Goal: Task Accomplishment & Management: Use online tool/utility

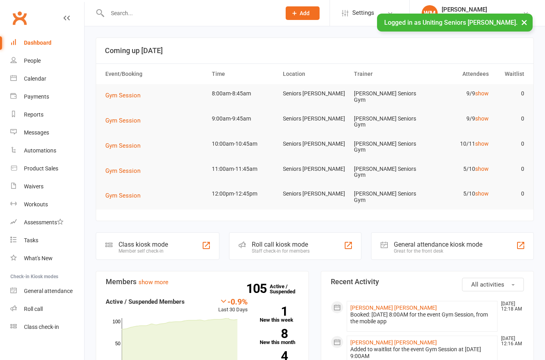
click at [32, 328] on div "Class check-in" at bounding box center [41, 327] width 35 height 6
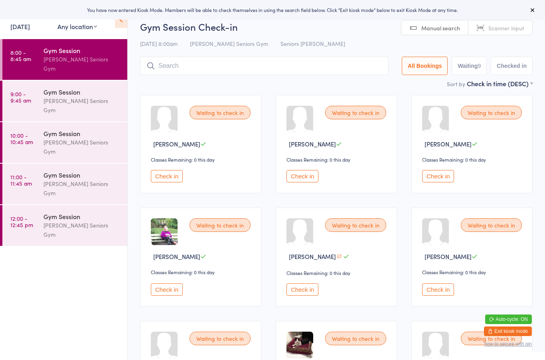
click at [517, 32] on link "Scanner input" at bounding box center [501, 27] width 64 height 15
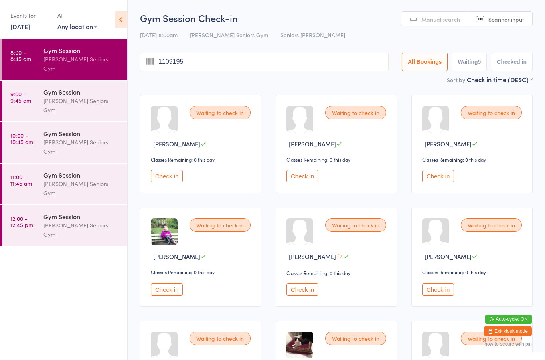
type input "11091952"
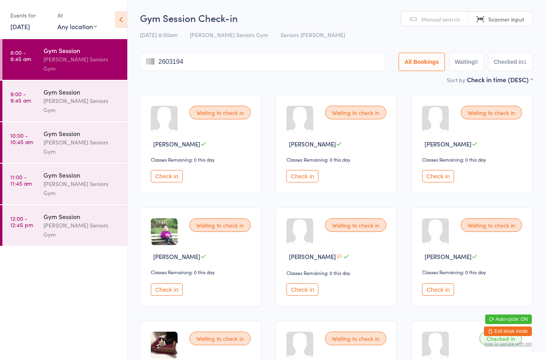
type input "26031948"
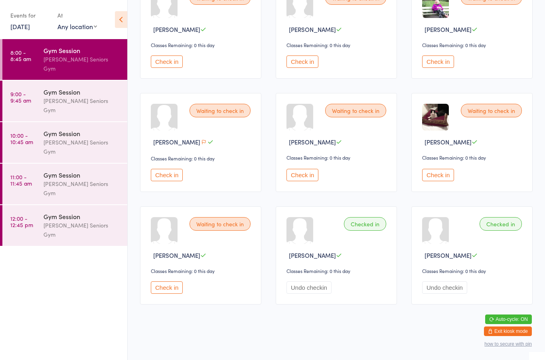
scroll to position [114, 0]
click at [159, 176] on button "Check in" at bounding box center [167, 175] width 32 height 12
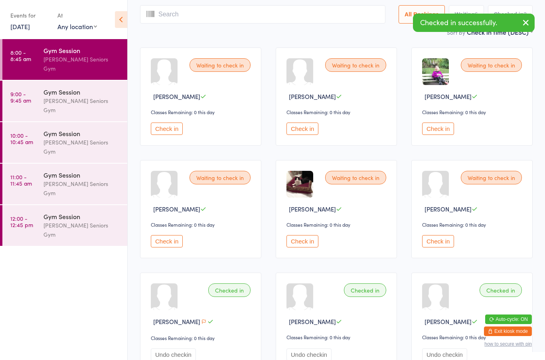
scroll to position [47, 0]
click at [442, 133] on button "Check in" at bounding box center [438, 129] width 32 height 12
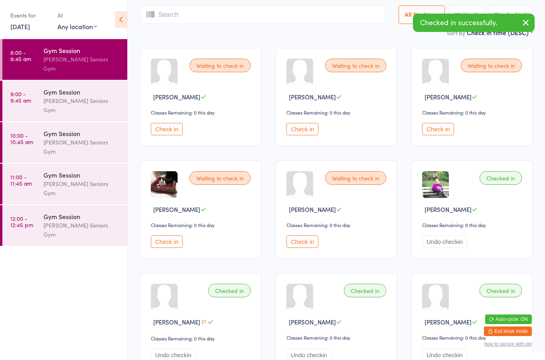
click at [294, 127] on button "Check in" at bounding box center [303, 129] width 32 height 12
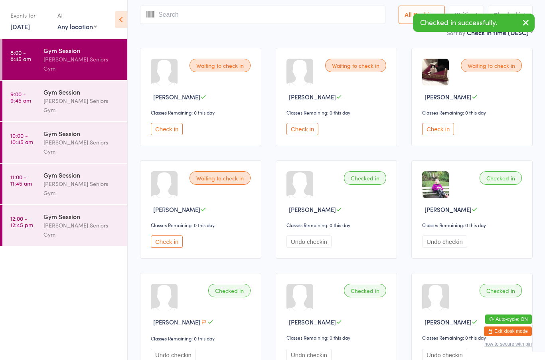
click at [247, 8] on input "search" at bounding box center [263, 15] width 246 height 18
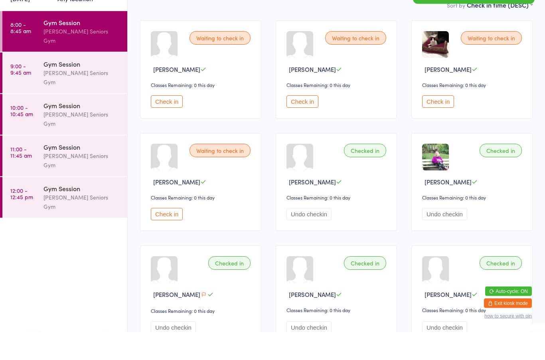
scroll to position [48, 0]
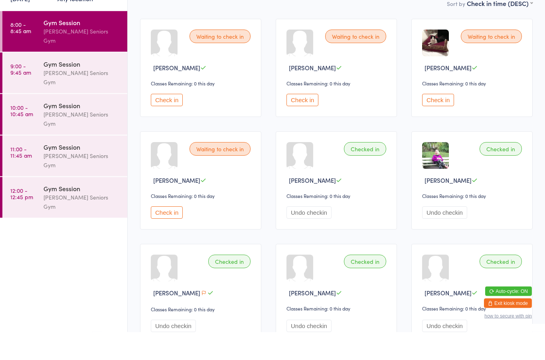
type input "27101945"
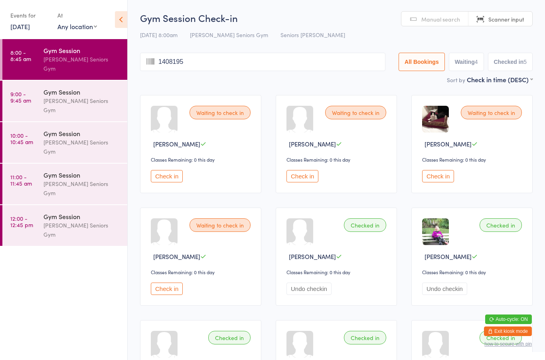
type input "14081950"
type input "20071943"
type input "3101954"
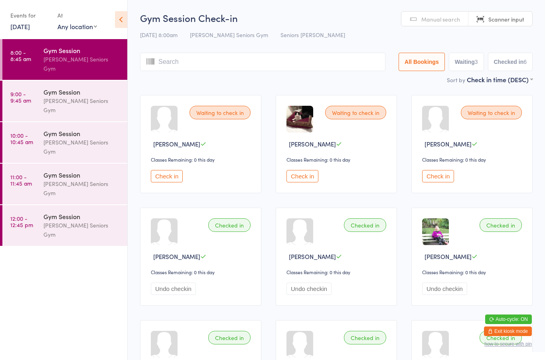
click at [183, 180] on button "Check in" at bounding box center [167, 176] width 32 height 12
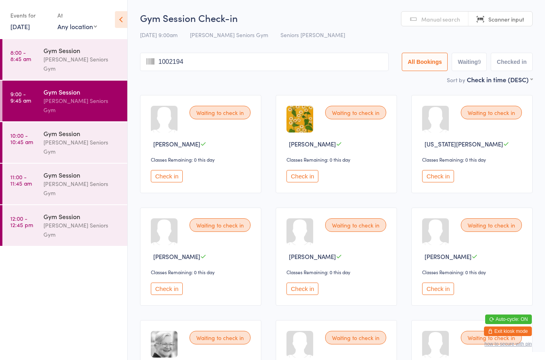
type input "10021946"
type input "21031946"
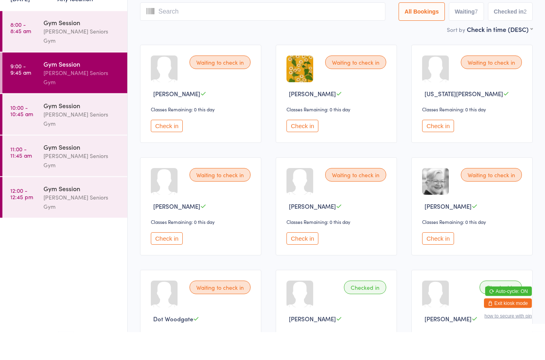
scroll to position [127, 0]
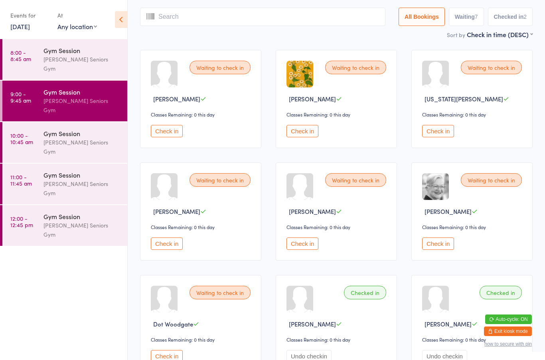
click at [161, 250] on button "Check in" at bounding box center [167, 244] width 32 height 12
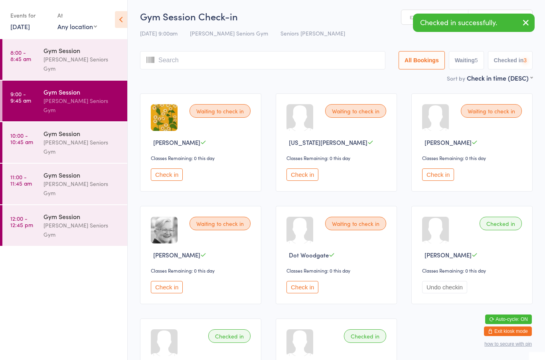
scroll to position [0, 0]
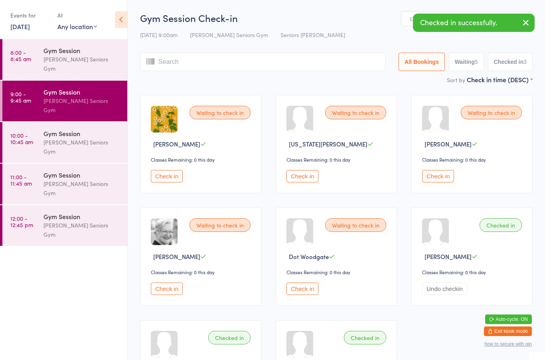
click at [214, 59] on input "search" at bounding box center [263, 62] width 246 height 18
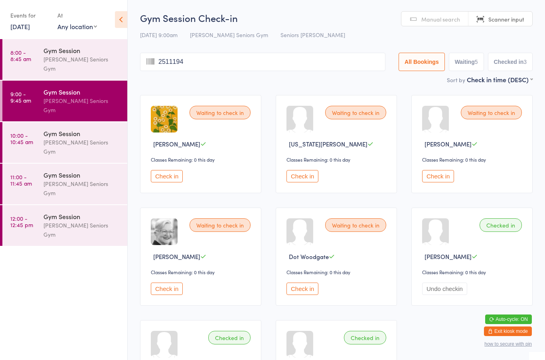
type input "25111949"
type input "25071935"
click at [305, 295] on button "Check in" at bounding box center [303, 289] width 32 height 12
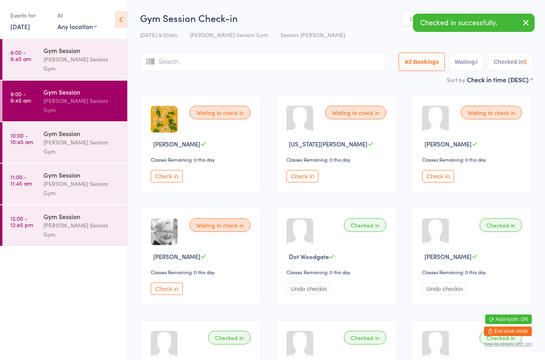
click at [303, 177] on button "Check in" at bounding box center [303, 176] width 32 height 12
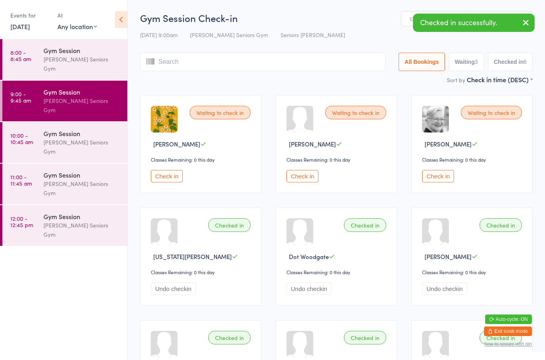
click at [213, 46] on div "Gym Session Check-in 15 Oct 9:00am Leichhardt Seniors Gym Seniors Gym Leichhard…" at bounding box center [336, 43] width 393 height 64
click at [192, 64] on input "search" at bounding box center [263, 62] width 246 height 18
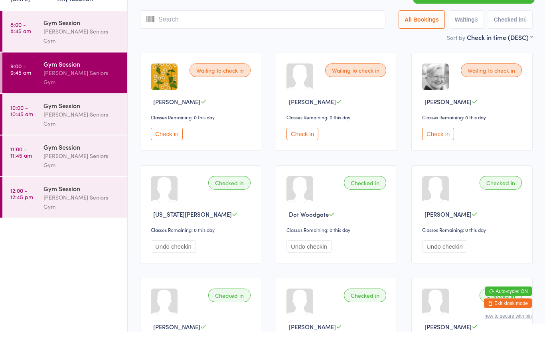
scroll to position [25, 0]
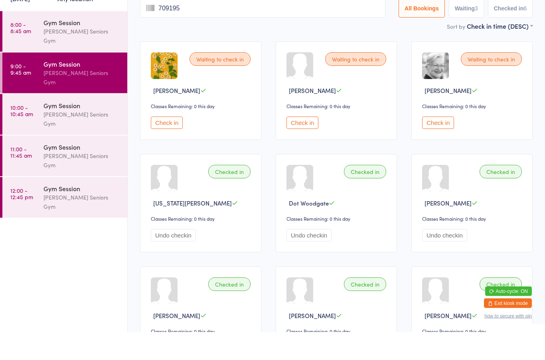
type input "7091954"
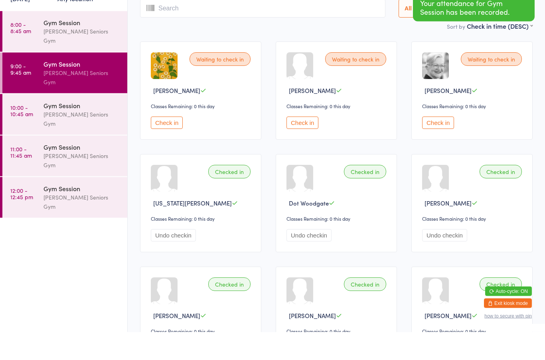
scroll to position [0, 0]
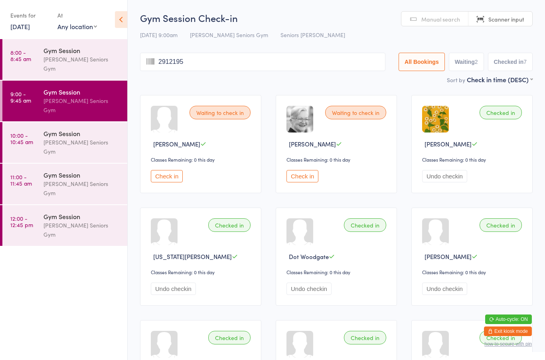
type input "29121955"
type input "11071955"
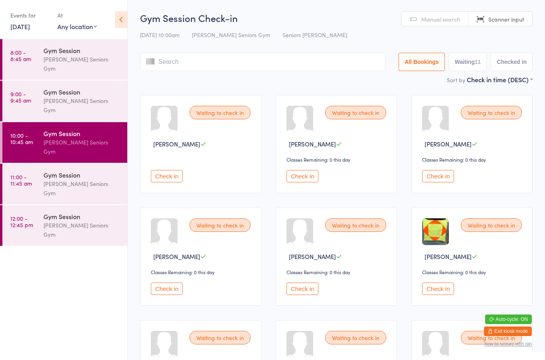
click at [63, 102] on div "Gym Session Leichhardt Seniors Gym" at bounding box center [86, 101] width 84 height 41
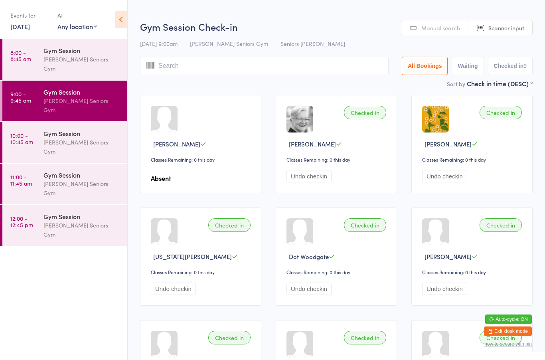
click at [75, 138] on div "[PERSON_NAME] Seniors Gym" at bounding box center [82, 147] width 77 height 18
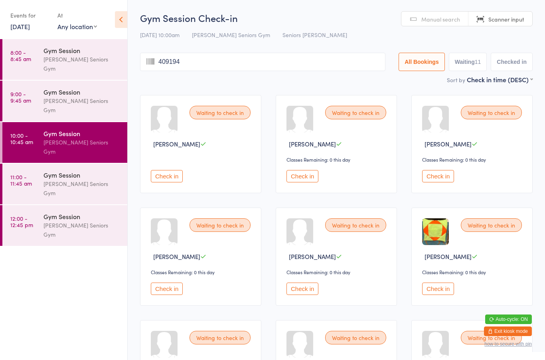
type input "4091941"
type input "2531955"
click at [283, 293] on div "Waiting to check in Valerie Howard Classes Remaining: 0 this day Check in" at bounding box center [336, 257] width 121 height 98
click at [305, 295] on button "Check in" at bounding box center [303, 289] width 32 height 12
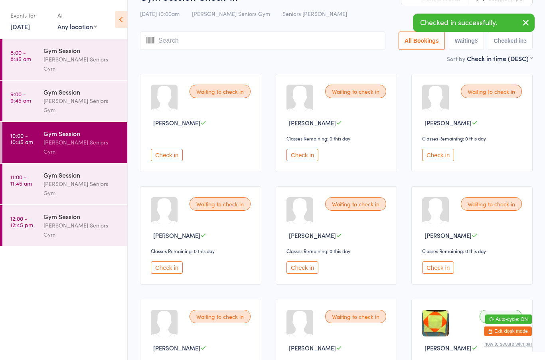
scroll to position [13, 0]
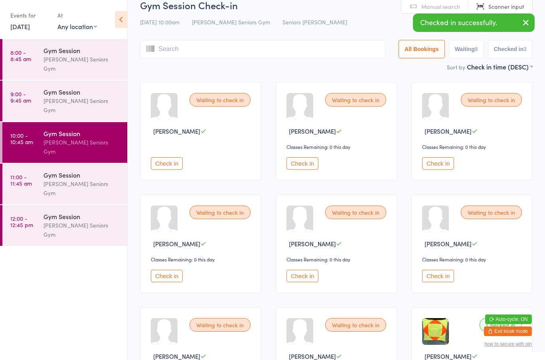
click at [277, 57] on input "search" at bounding box center [263, 49] width 246 height 18
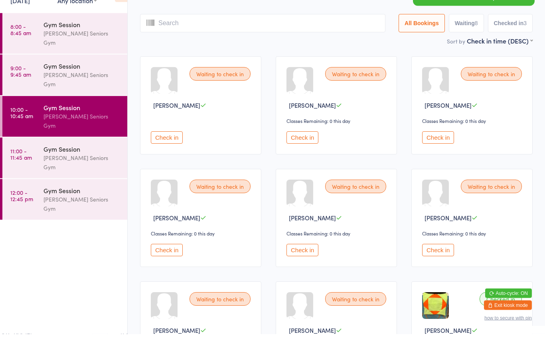
scroll to position [25, 0]
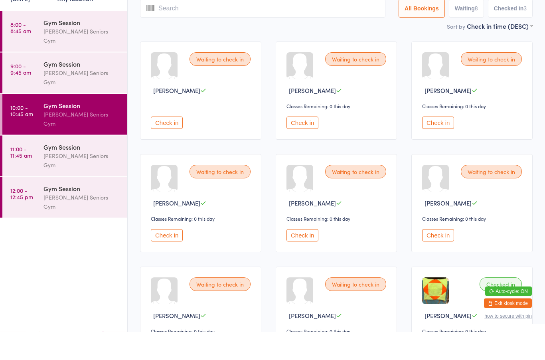
click at [438, 258] on button "Check in" at bounding box center [438, 264] width 32 height 12
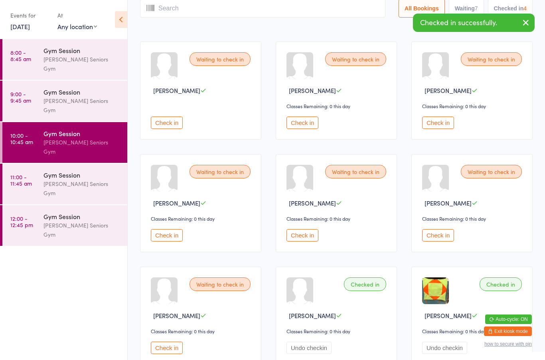
click at [248, 0] on input "search" at bounding box center [263, 8] width 246 height 18
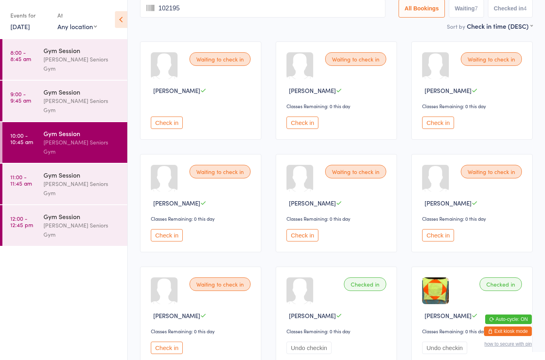
type input "1021955"
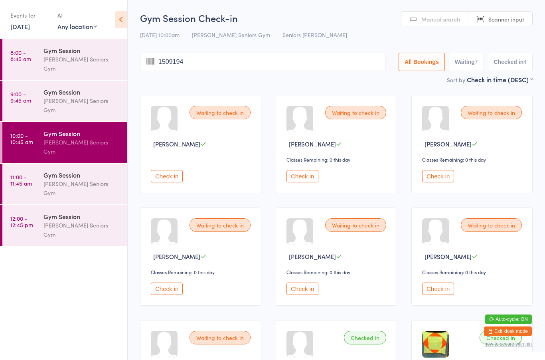
type input "15091943"
type input "30041950"
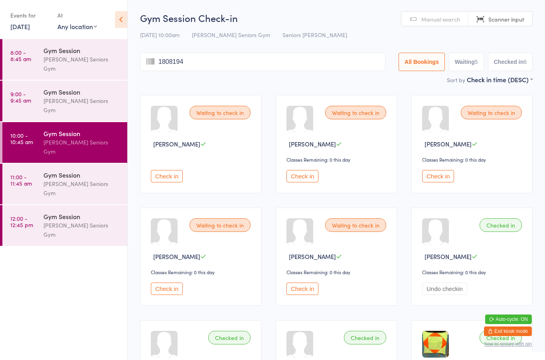
type input "18081941"
type input "13071938"
